Goal: Use online tool/utility: Utilize a website feature to perform a specific function

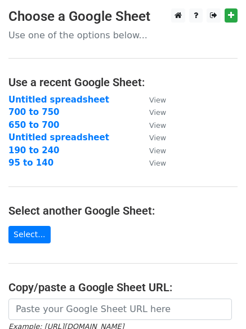
scroll to position [94, 0]
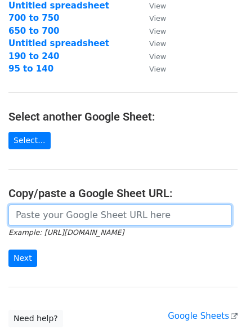
click at [58, 213] on input "url" at bounding box center [120, 215] width 224 height 21
paste input "omalleyschwanke@gmail.com slidstvo.info@gmail.com stevehighstandardrealty@gmail…"
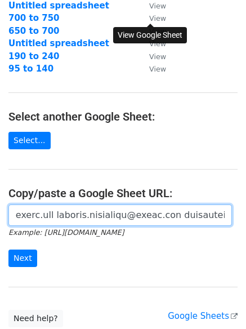
scroll to position [0, 0]
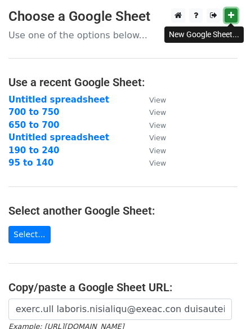
click at [227, 15] on link at bounding box center [231, 15] width 13 height 14
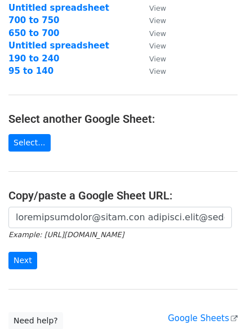
scroll to position [94, 0]
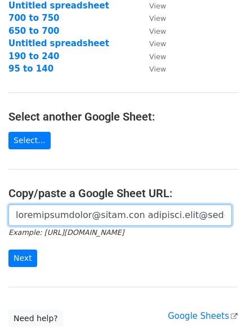
click at [99, 213] on input "url" at bounding box center [120, 215] width 224 height 21
paste input "https://docs.google.com/spreadsheets/d/1-Kfx-FdZ6x1tTsGVLu8inrky4zf93mB2w5Fde8t…"
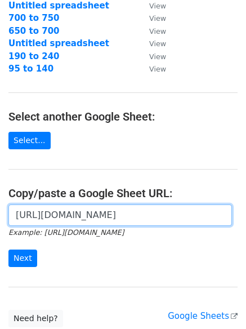
scroll to position [0, 235]
type input "https://docs.google.com/spreadsheets/d/1-Kfx-FdZ6x1tTsGVLu8inrky4zf93mB2w5Fde8t…"
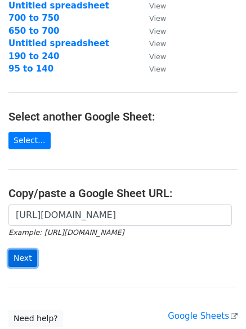
scroll to position [0, 0]
click at [15, 259] on input "Next" at bounding box center [22, 258] width 29 height 17
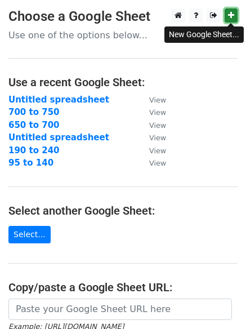
click at [231, 15] on icon at bounding box center [231, 15] width 6 height 8
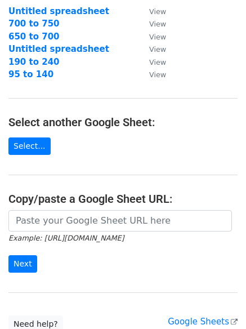
scroll to position [183, 0]
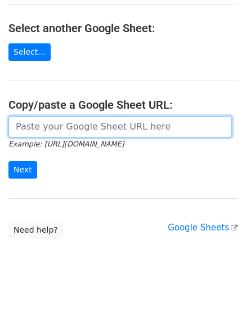
click at [45, 129] on input "url" at bounding box center [120, 126] width 224 height 21
paste input "[URL][DOMAIN_NAME]"
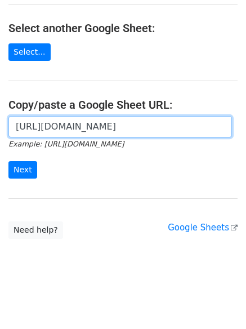
scroll to position [0, 242]
type input "[URL][DOMAIN_NAME]"
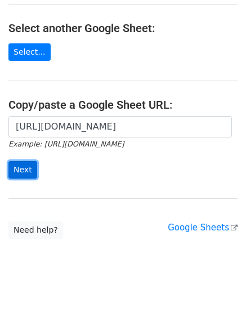
scroll to position [0, 0]
click at [30, 170] on input "Next" at bounding box center [22, 169] width 29 height 17
